Goal: Find specific page/section: Find specific page/section

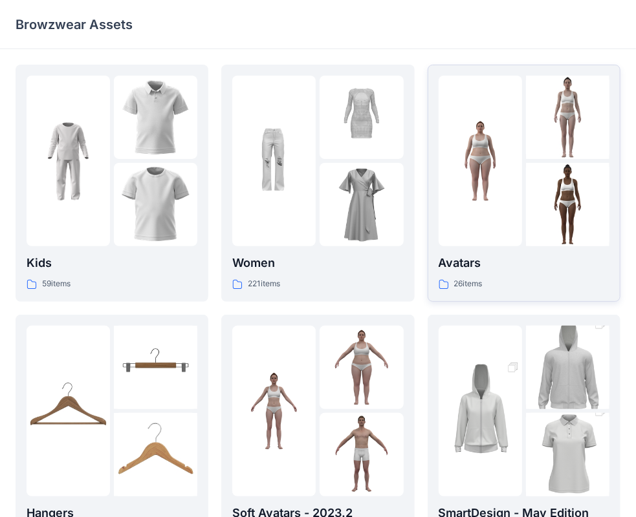
click at [482, 264] on p "Avatars" at bounding box center [523, 263] width 171 height 18
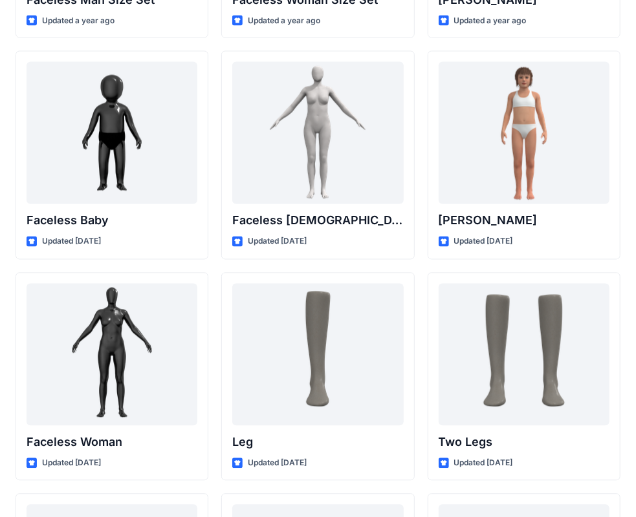
scroll to position [905, 0]
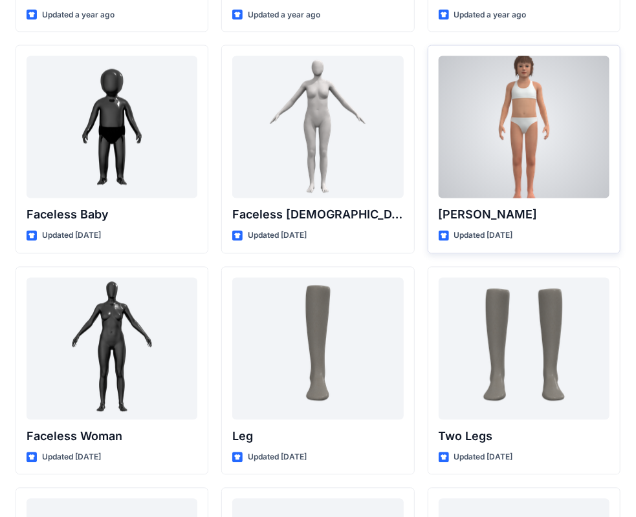
click at [489, 229] on div "[PERSON_NAME] Updated [DATE]" at bounding box center [523, 149] width 193 height 209
click at [453, 215] on p "[PERSON_NAME]" at bounding box center [523, 215] width 171 height 18
click at [535, 158] on div at bounding box center [523, 127] width 171 height 142
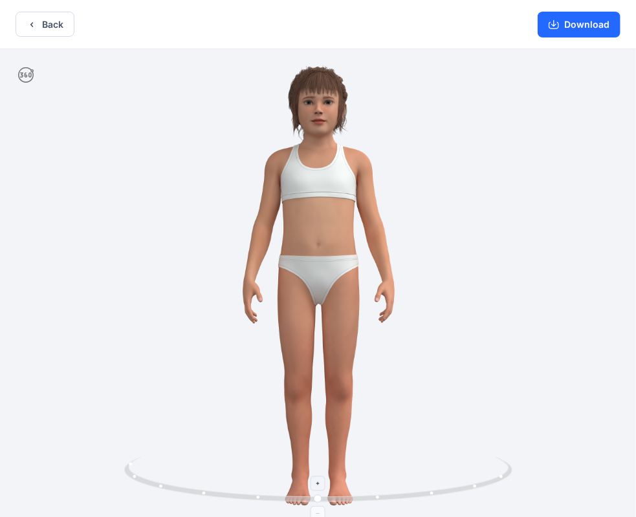
click at [380, 497] on icon at bounding box center [319, 481] width 391 height 48
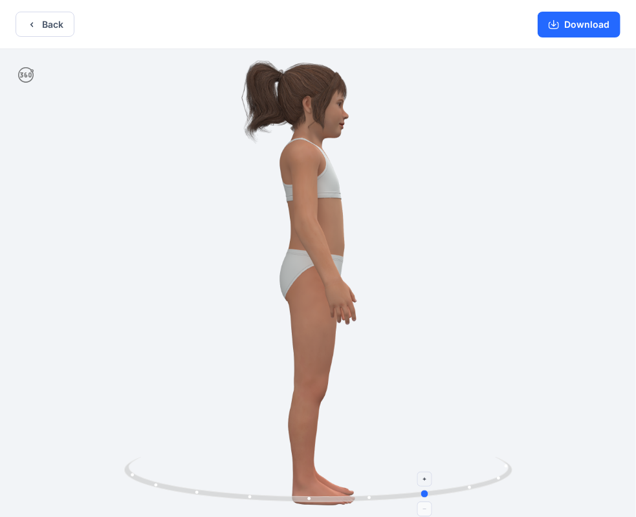
drag, startPoint x: 378, startPoint y: 497, endPoint x: 100, endPoint y: 410, distance: 290.6
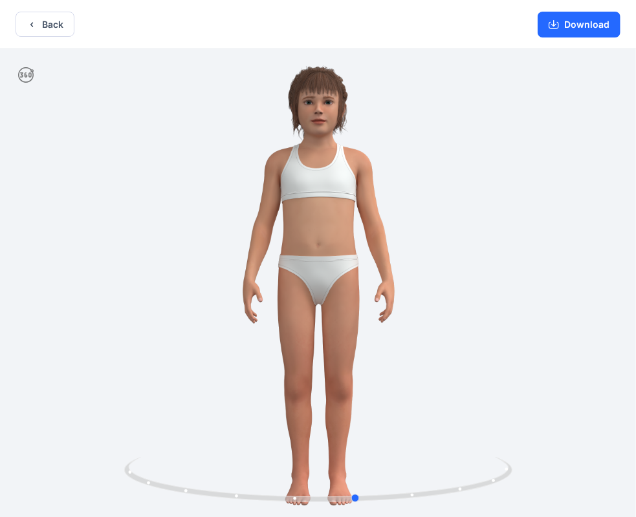
drag, startPoint x: 499, startPoint y: 476, endPoint x: 437, endPoint y: 449, distance: 67.5
click at [437, 449] on div at bounding box center [318, 284] width 636 height 471
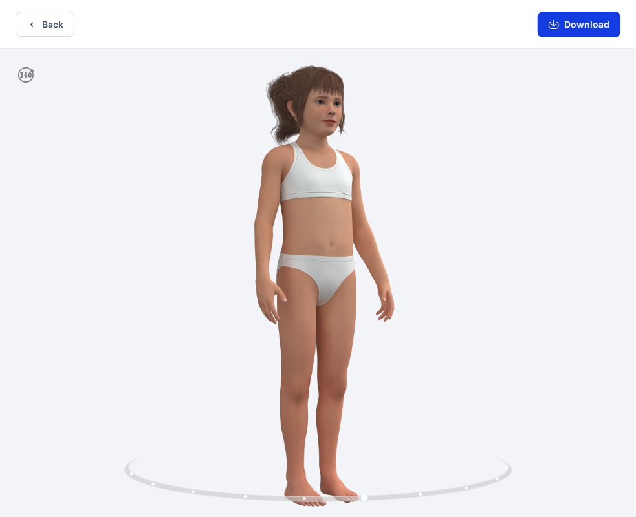
click at [551, 20] on icon "button" at bounding box center [553, 24] width 10 height 10
